Goal: Information Seeking & Learning: Compare options

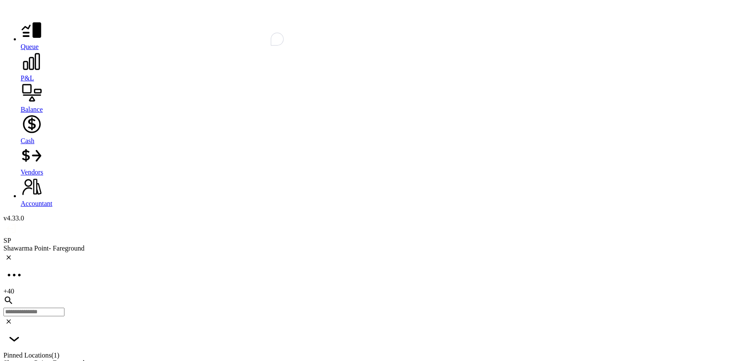
click at [21, 80] on span "P&L" at bounding box center [27, 77] width 13 height 7
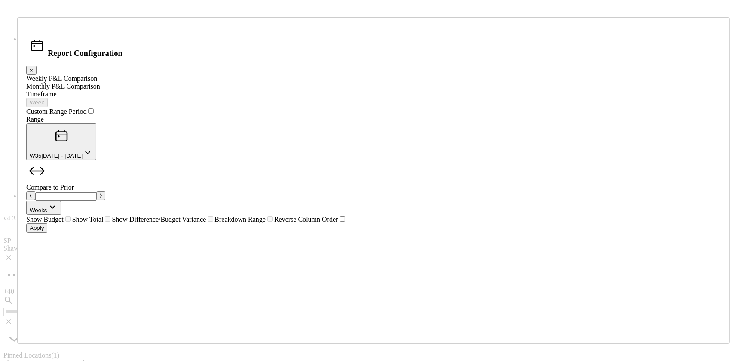
click at [237, 90] on div "Monthly P&L Comparison" at bounding box center [373, 86] width 694 height 8
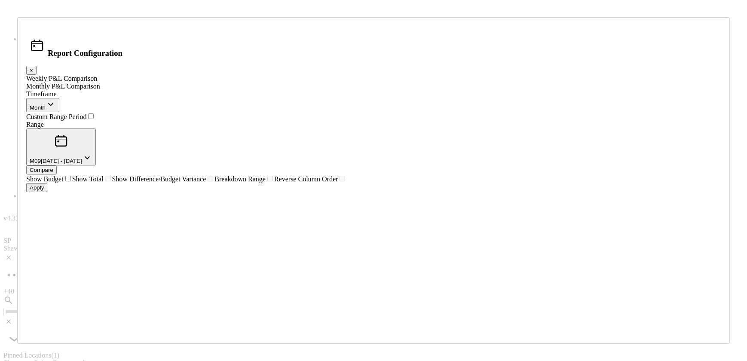
click at [92, 158] on span "button" at bounding box center [87, 161] width 10 height 6
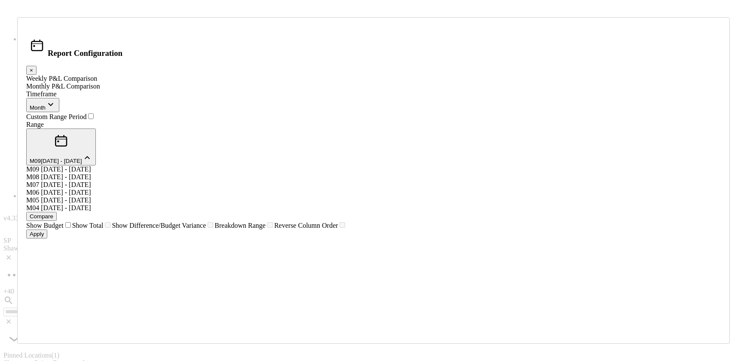
click at [91, 173] on span "[DATE] - [DATE]" at bounding box center [66, 176] width 50 height 7
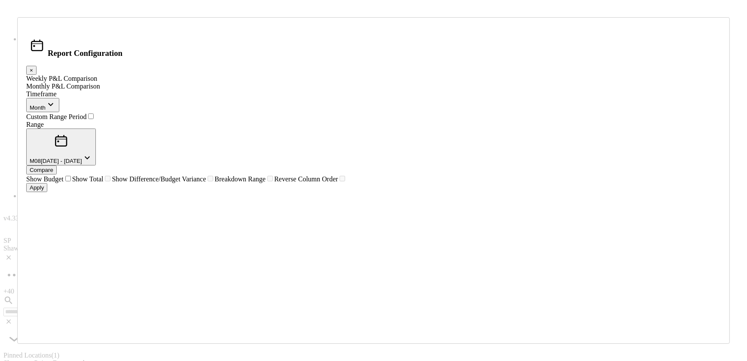
click at [408, 146] on div "Range M08 [DATE] - [DATE] Compare" at bounding box center [373, 148] width 694 height 54
click at [53, 167] on div "Compare" at bounding box center [42, 170] width 24 height 6
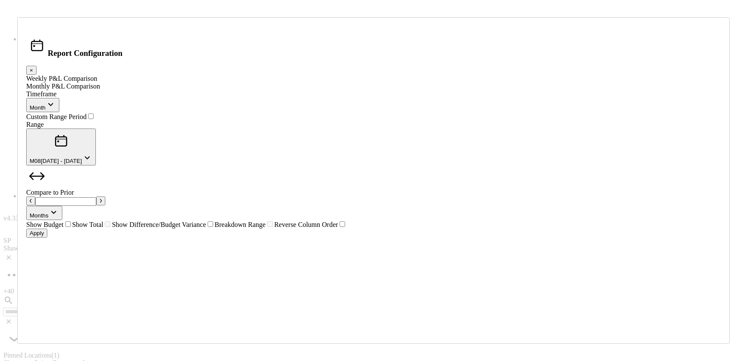
click at [102, 199] on icon "button" at bounding box center [101, 201] width 2 height 4
type input "*"
click at [44, 236] on div "Apply" at bounding box center [37, 233] width 14 height 6
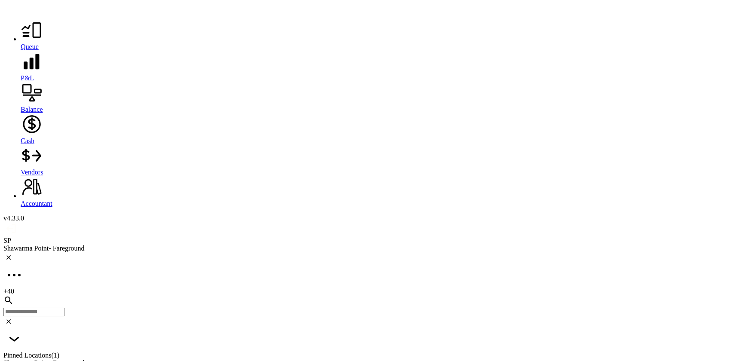
scroll to position [1305, 0]
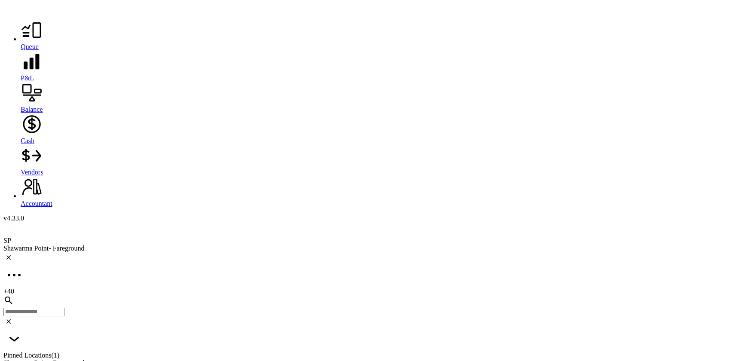
drag, startPoint x: 212, startPoint y: 282, endPoint x: 441, endPoint y: 296, distance: 228.9
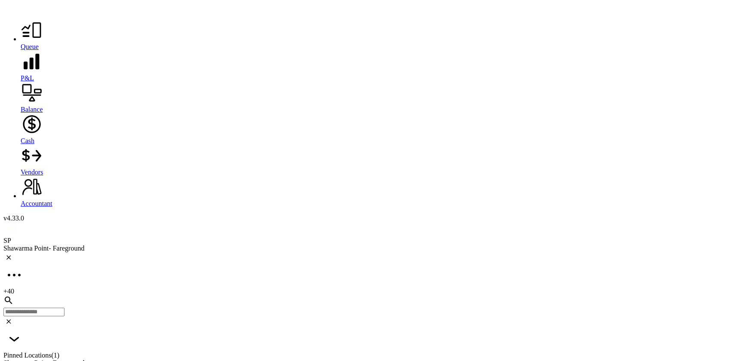
drag, startPoint x: 256, startPoint y: 271, endPoint x: 238, endPoint y: 271, distance: 18.5
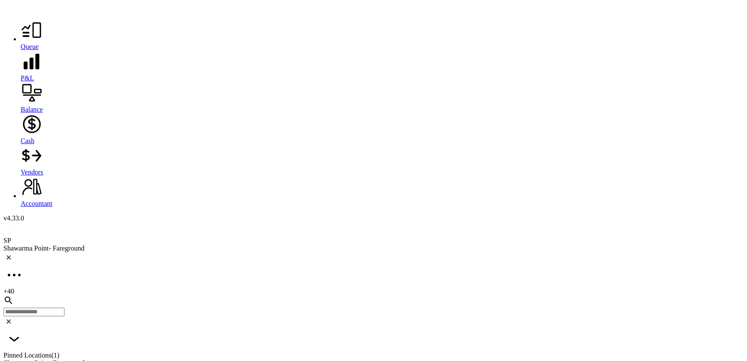
scroll to position [123, 0]
